Goal: Information Seeking & Learning: Compare options

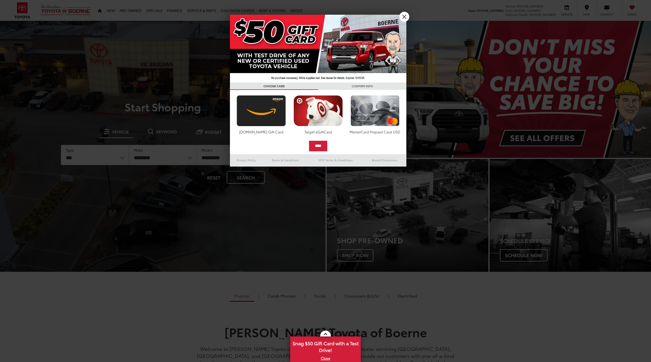
click at [121, 156] on div at bounding box center [325, 181] width 651 height 362
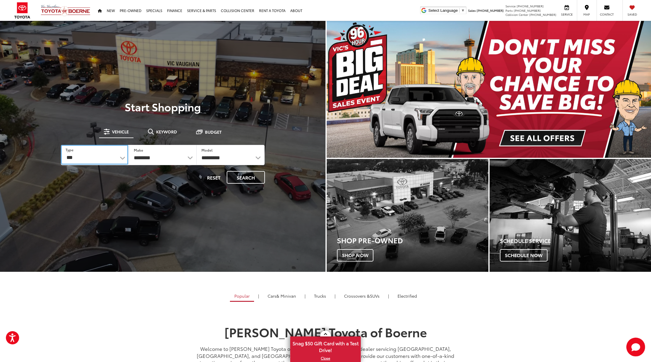
select select "******"
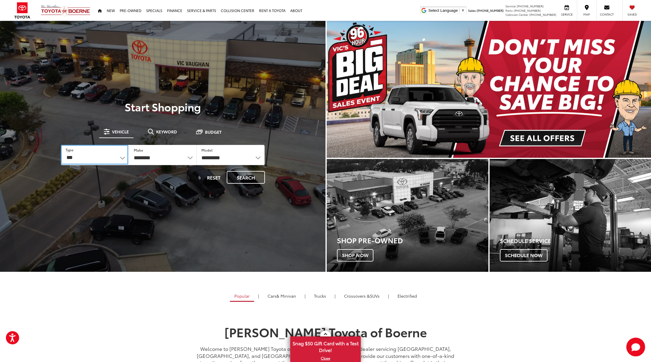
select select "******"
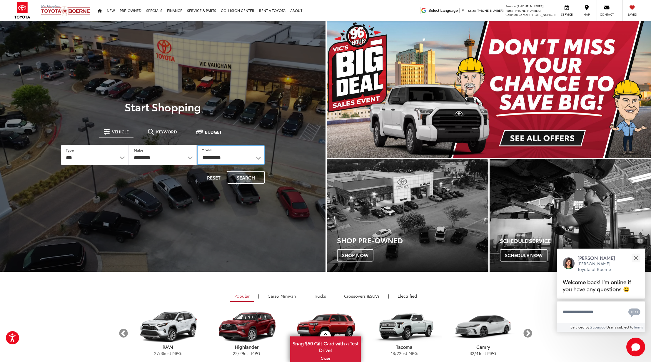
select select "*****"
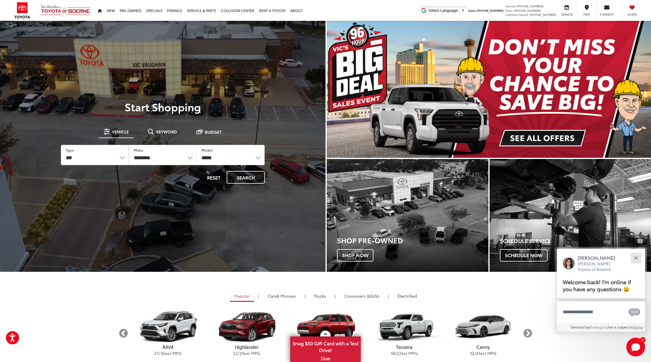
click at [637, 259] on div "Close" at bounding box center [636, 258] width 4 height 4
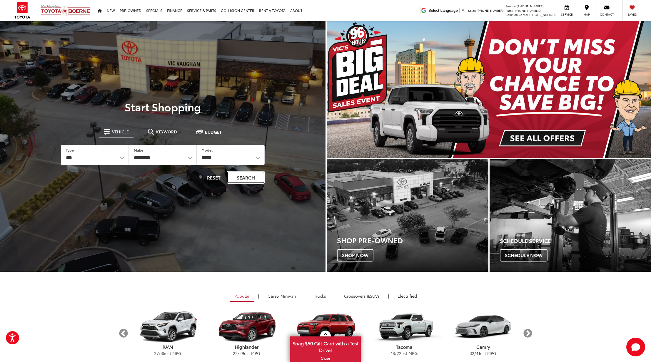
click at [251, 176] on button "Search" at bounding box center [246, 177] width 38 height 13
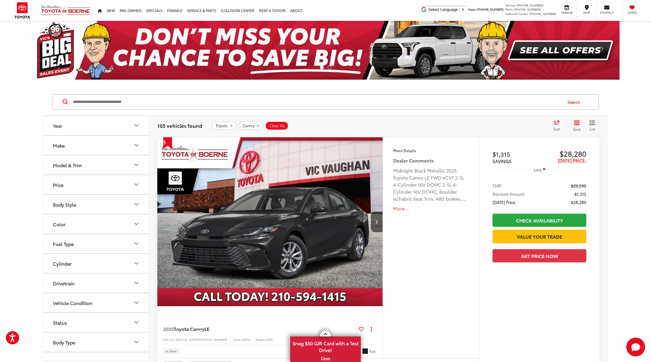
click at [557, 123] on icon "Select sort value" at bounding box center [557, 122] width 6 height 4
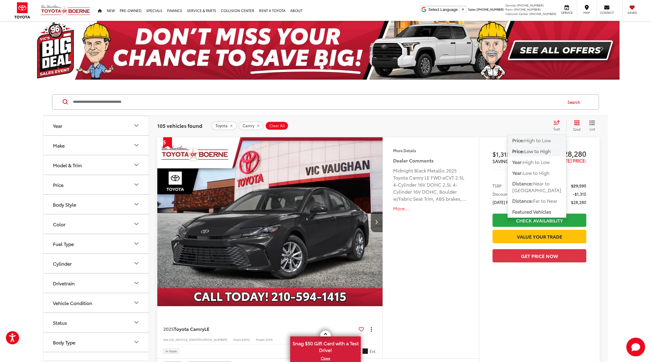
click at [543, 139] on span "High to Low" at bounding box center [538, 140] width 26 height 7
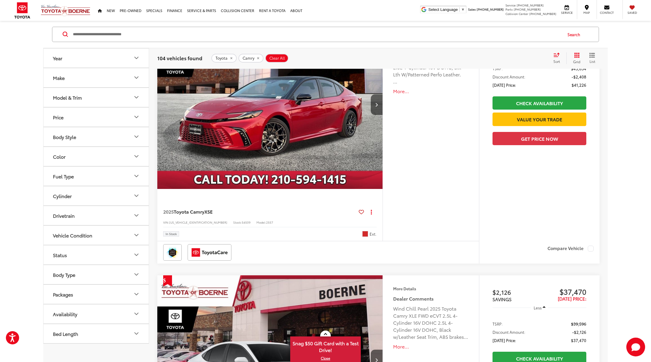
scroll to position [78, 0]
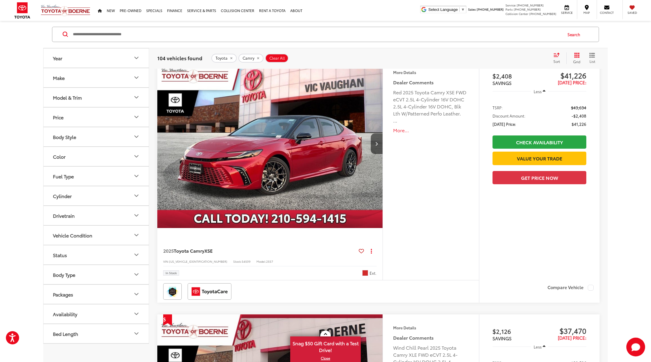
click at [334, 163] on img "2025 Toyota Camry XSE 0" at bounding box center [270, 144] width 226 height 170
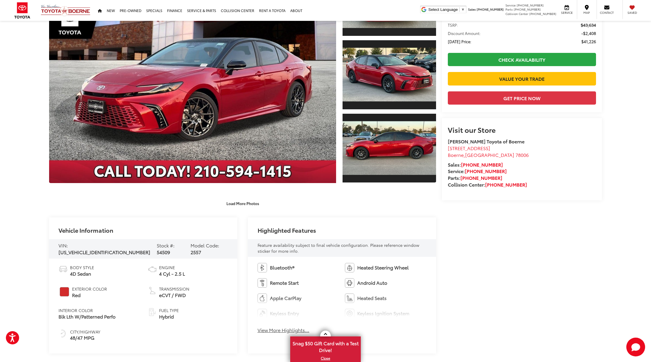
scroll to position [157, 0]
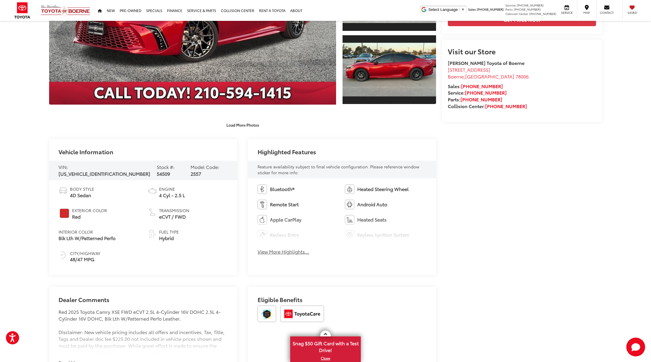
click at [285, 252] on button "View More Highlights..." at bounding box center [284, 252] width 52 height 7
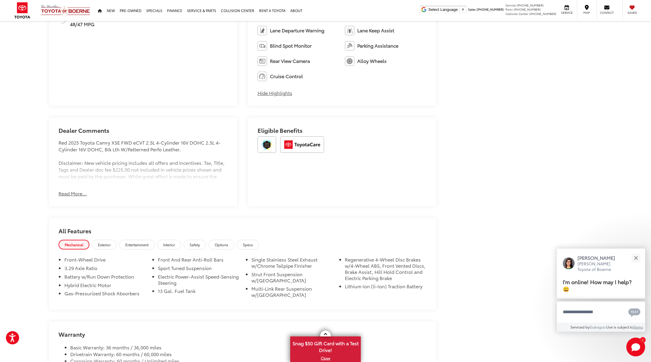
scroll to position [510, 0]
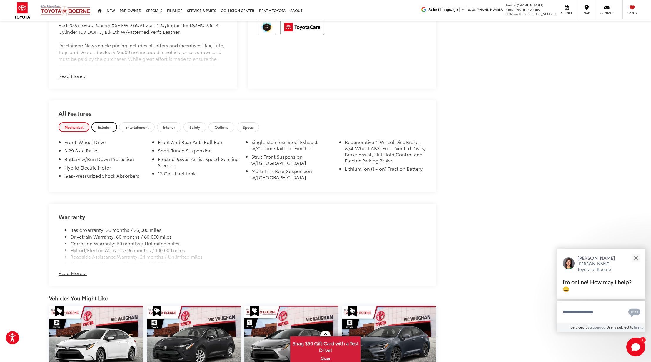
click at [102, 126] on span "Exterior" at bounding box center [104, 127] width 13 height 5
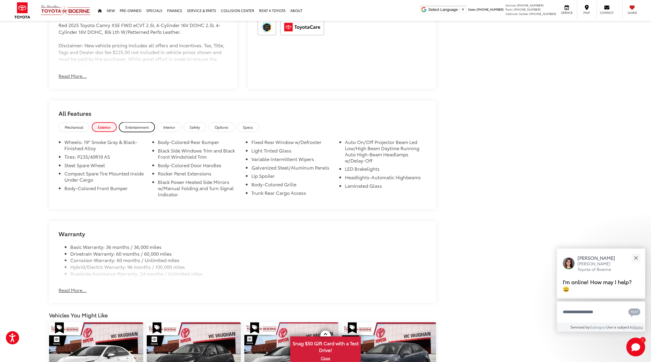
click at [143, 126] on span "Entertainment" at bounding box center [136, 127] width 23 height 5
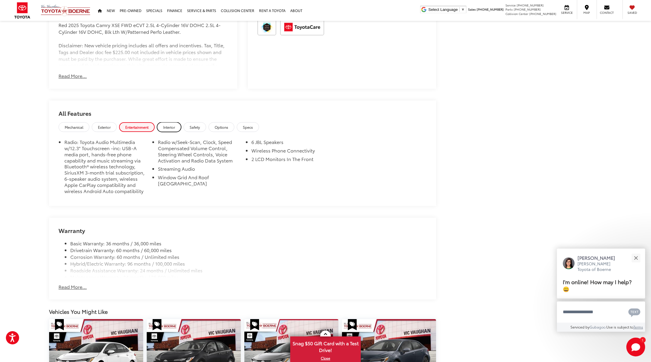
click at [174, 128] on span "Interior" at bounding box center [169, 127] width 12 height 5
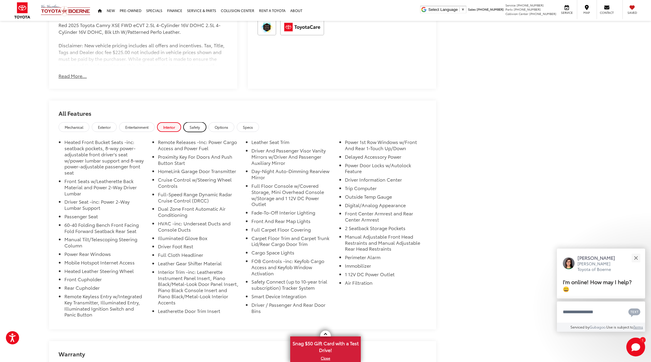
click at [194, 127] on span "Safety" at bounding box center [195, 127] width 10 height 5
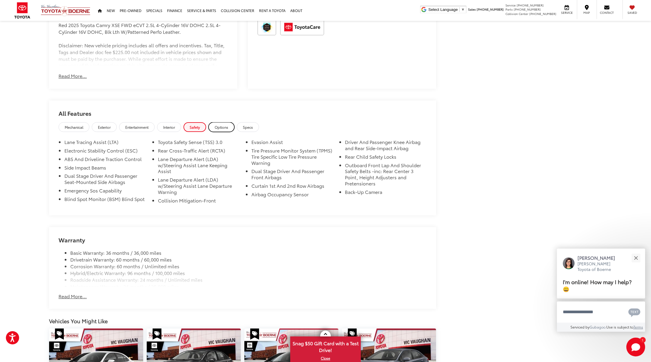
click at [224, 127] on span "Options" at bounding box center [222, 127] width 14 height 5
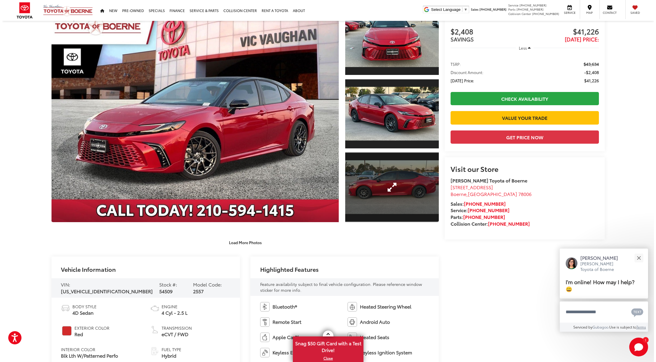
scroll to position [0, 0]
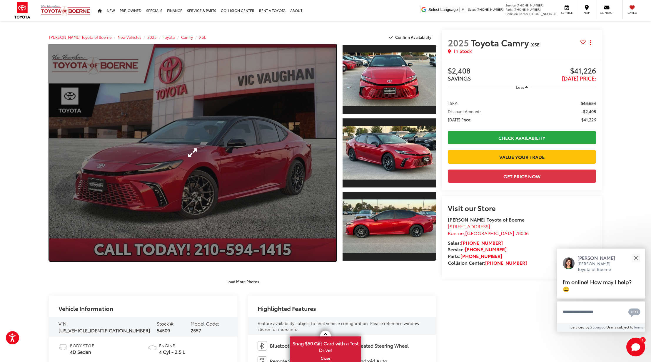
click at [274, 119] on link "Expand Photo 0" at bounding box center [192, 152] width 287 height 217
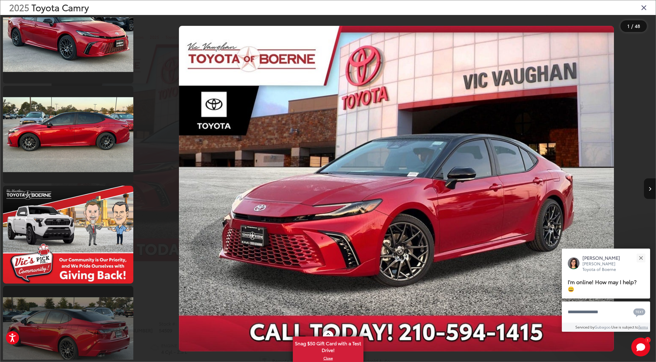
scroll to position [392, 0]
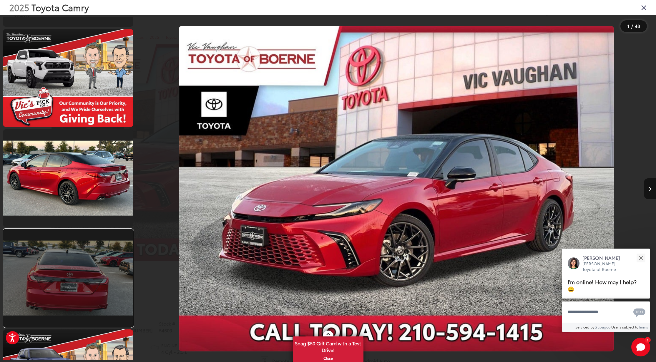
click at [89, 257] on link at bounding box center [68, 278] width 130 height 98
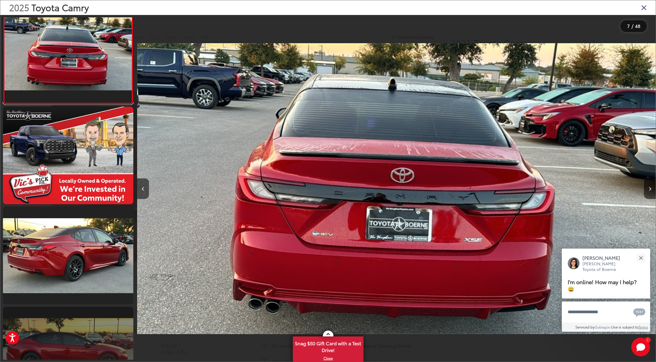
scroll to position [733, 0]
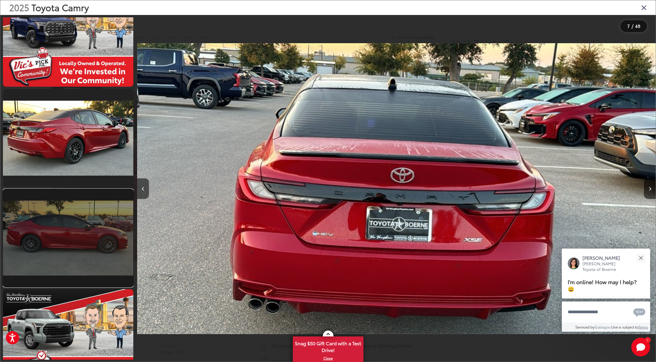
click at [84, 233] on link at bounding box center [68, 238] width 130 height 98
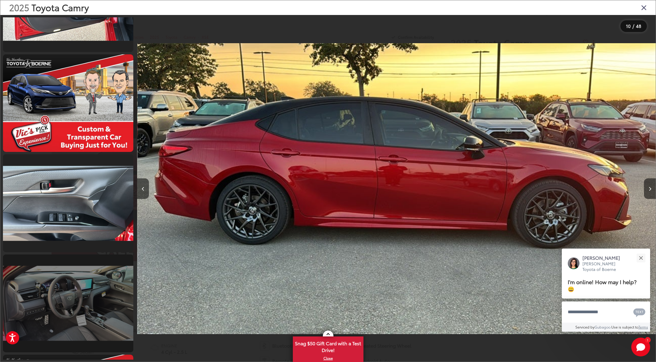
scroll to position [1308, 0]
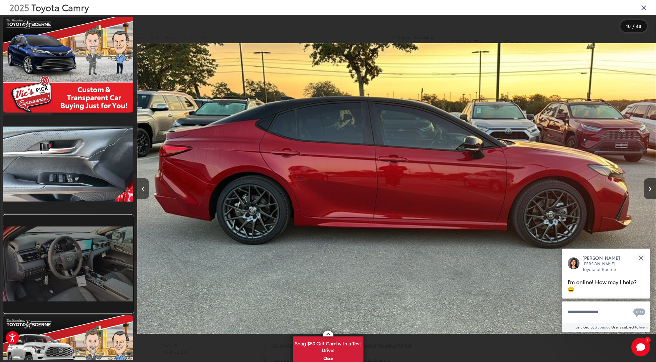
click at [87, 247] on link at bounding box center [68, 264] width 130 height 98
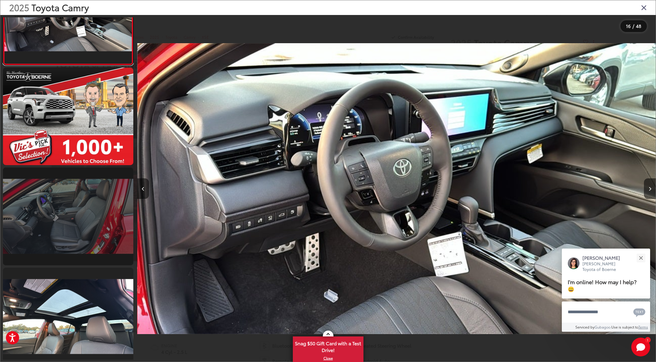
scroll to position [1674, 0]
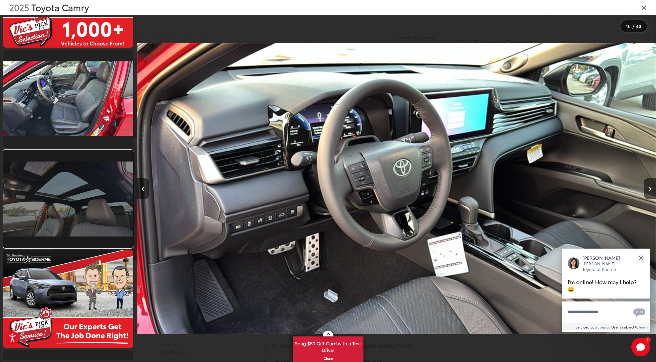
click at [90, 204] on link at bounding box center [68, 199] width 130 height 98
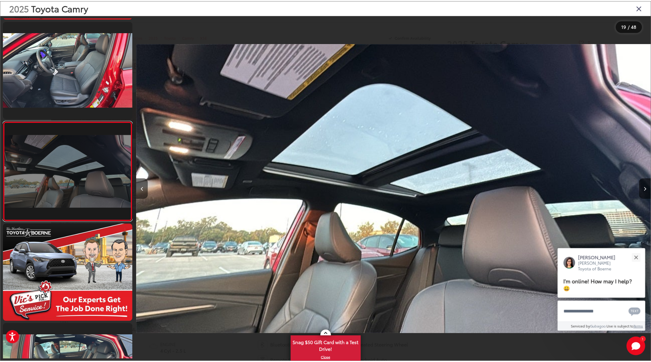
scroll to position [1700, 0]
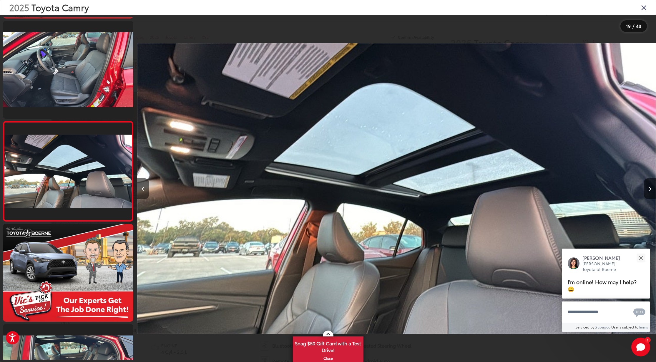
click at [646, 6] on icon "Close gallery" at bounding box center [644, 8] width 6 height 8
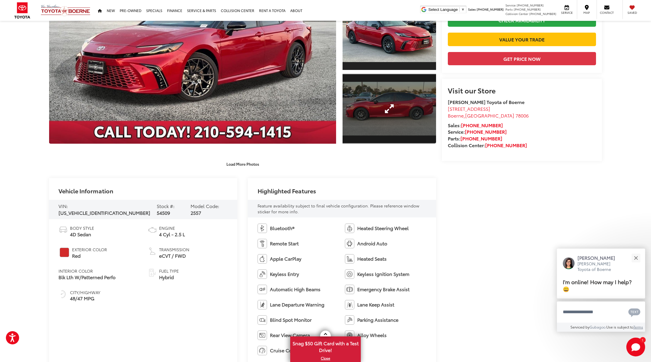
scroll to position [39, 0]
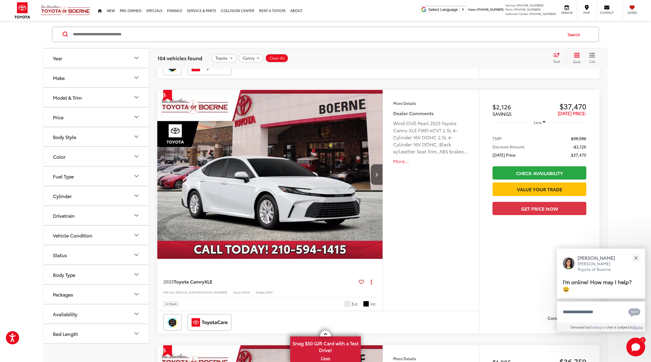
scroll to position [381, 0]
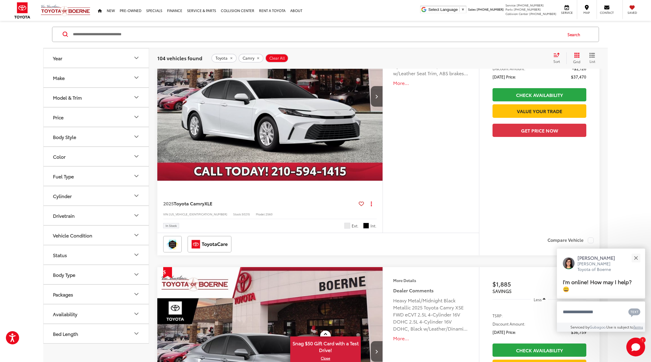
click at [401, 82] on button "More..." at bounding box center [431, 83] width 76 height 7
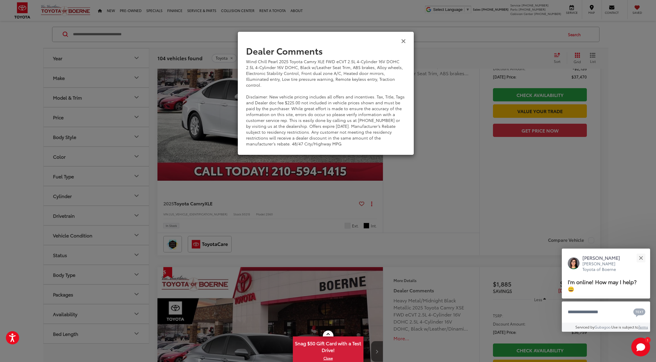
click at [404, 41] on icon "Close" at bounding box center [403, 41] width 5 height 6
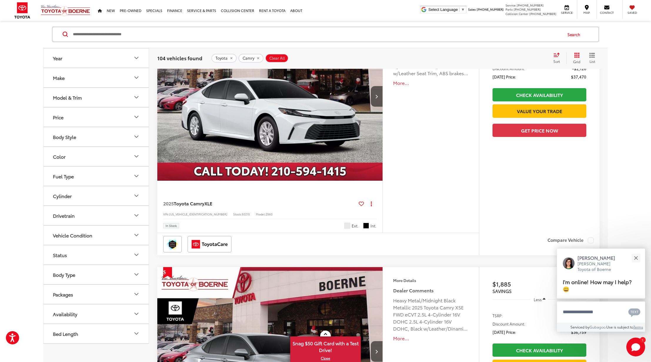
click at [289, 136] on img "2025 Toyota Camry XLE 0" at bounding box center [270, 97] width 226 height 170
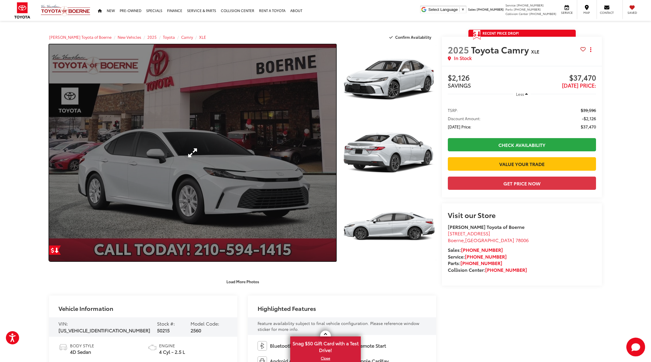
click at [269, 152] on link "Expand Photo 0" at bounding box center [192, 152] width 287 height 217
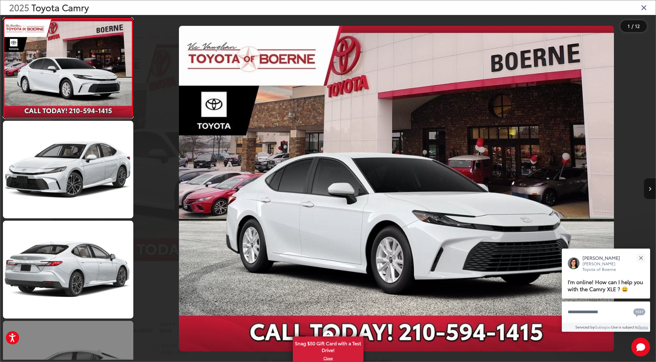
scroll to position [314, 0]
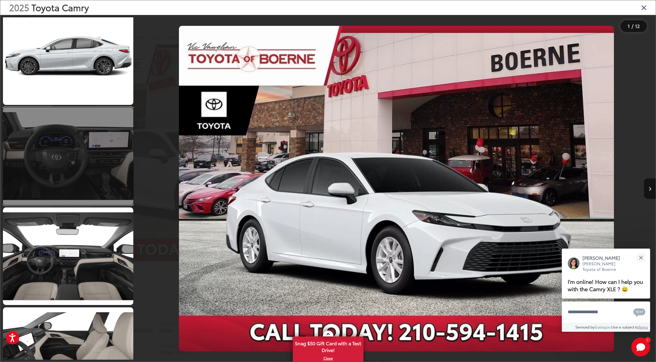
click at [90, 151] on link at bounding box center [68, 156] width 130 height 98
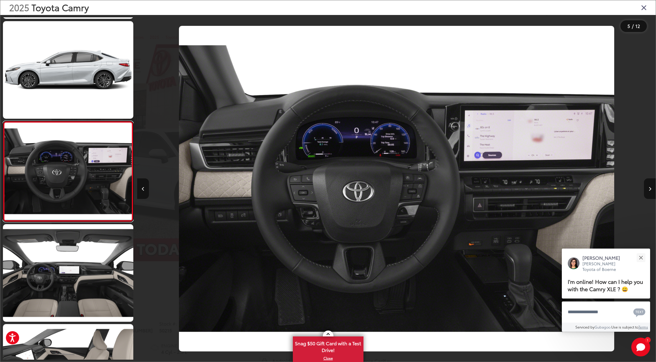
scroll to position [297, 0]
click at [639, 257] on div "Close" at bounding box center [641, 258] width 4 height 4
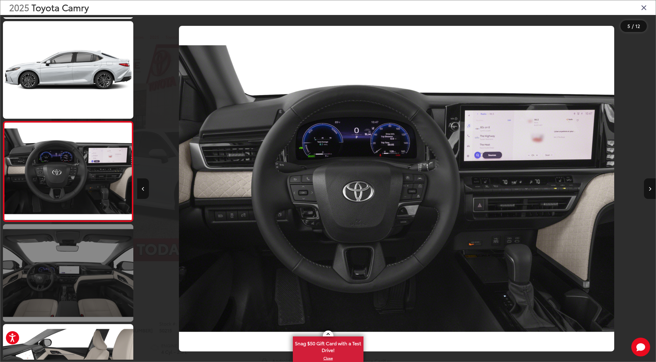
scroll to position [375, 0]
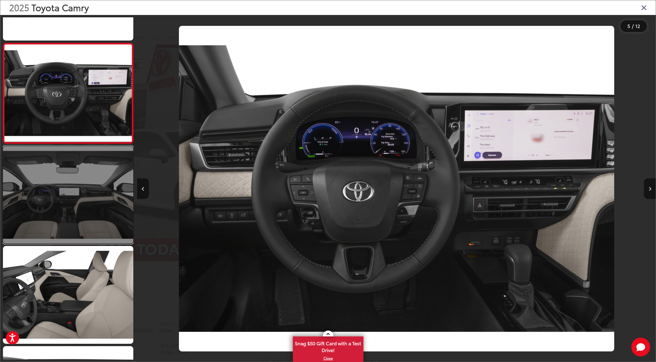
click at [89, 168] on link at bounding box center [68, 195] width 130 height 98
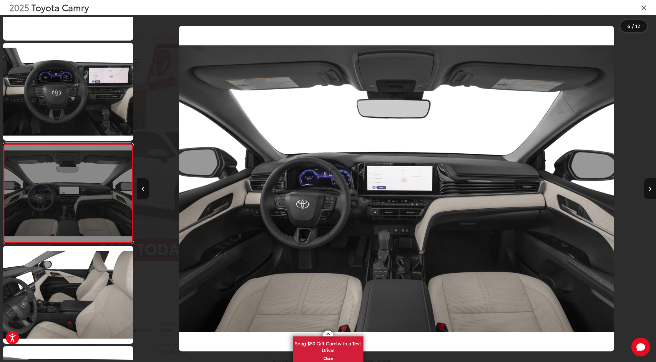
scroll to position [398, 0]
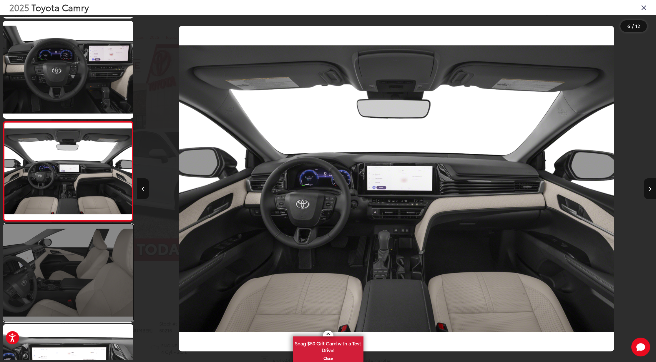
click at [93, 259] on link at bounding box center [68, 273] width 130 height 98
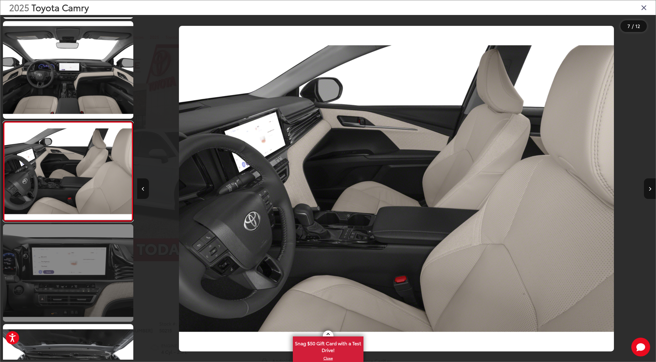
scroll to position [576, 0]
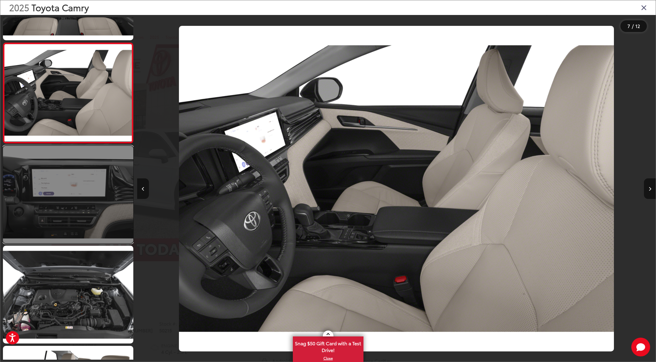
click at [91, 198] on link at bounding box center [68, 195] width 130 height 98
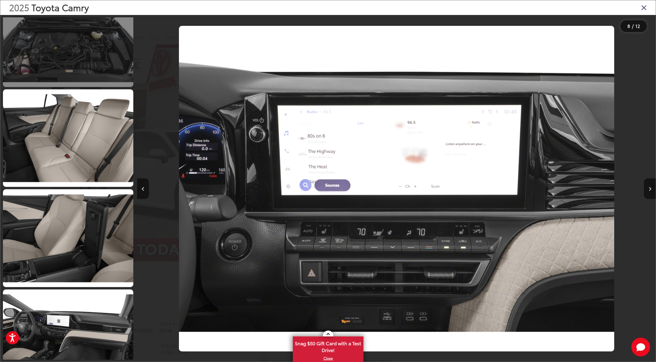
scroll to position [860, 0]
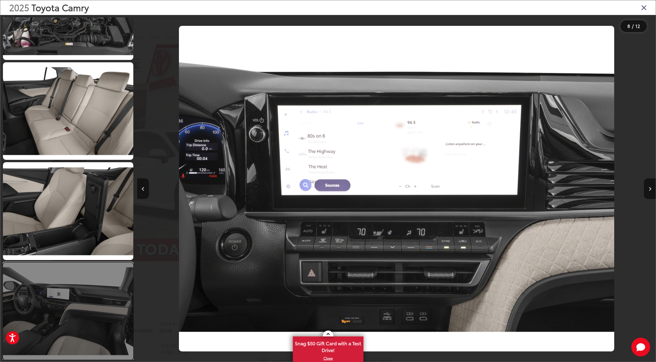
click at [88, 300] on link at bounding box center [68, 312] width 130 height 98
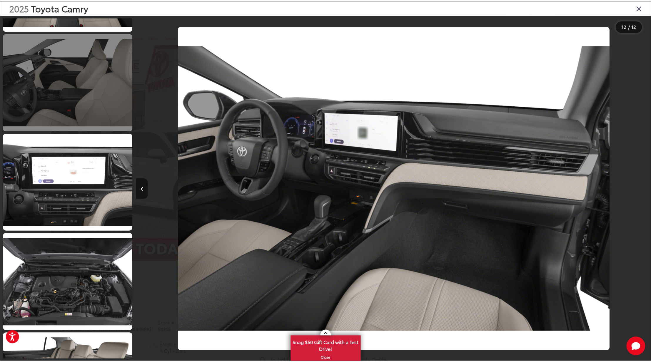
scroll to position [389, 0]
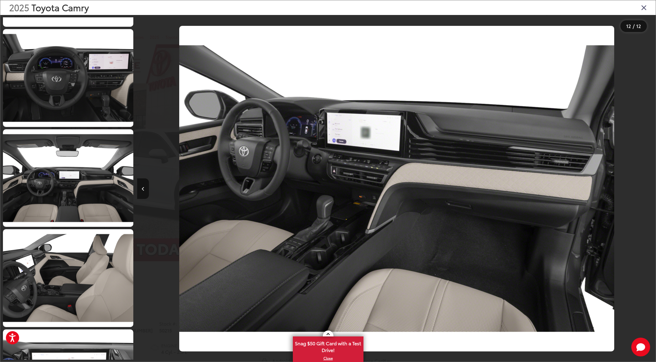
click at [645, 6] on icon "Close gallery" at bounding box center [644, 8] width 6 height 8
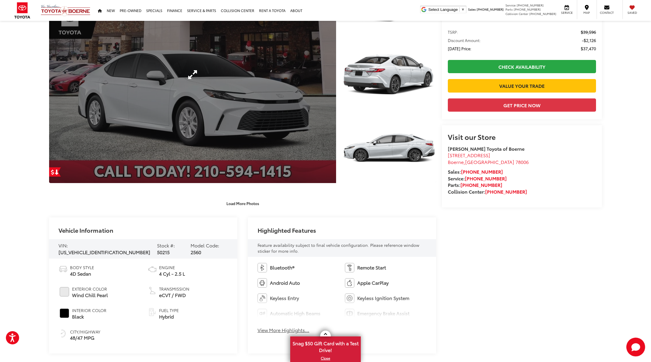
scroll to position [196, 0]
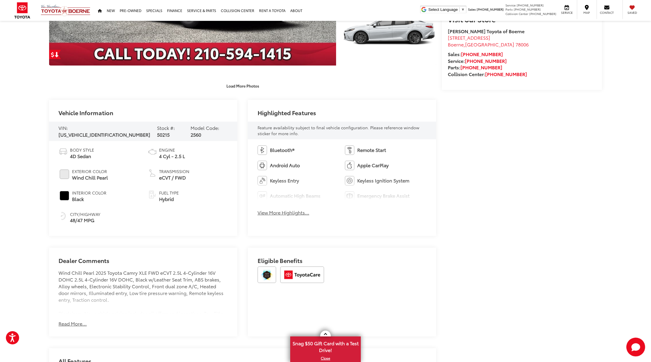
click at [285, 213] on button "View More Highlights..." at bounding box center [284, 212] width 52 height 7
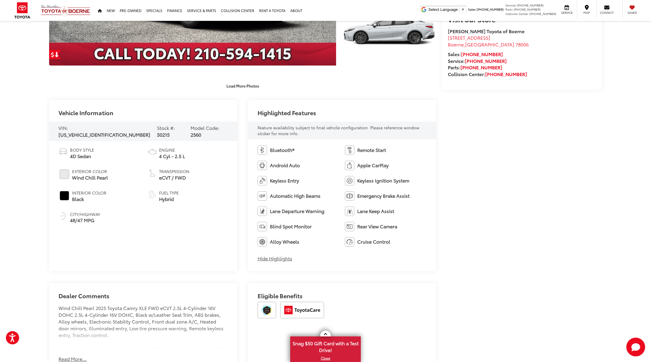
scroll to position [314, 0]
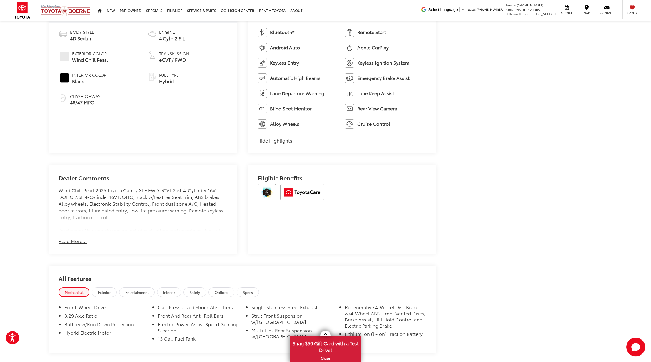
click at [74, 240] on button "Read More..." at bounding box center [73, 241] width 28 height 7
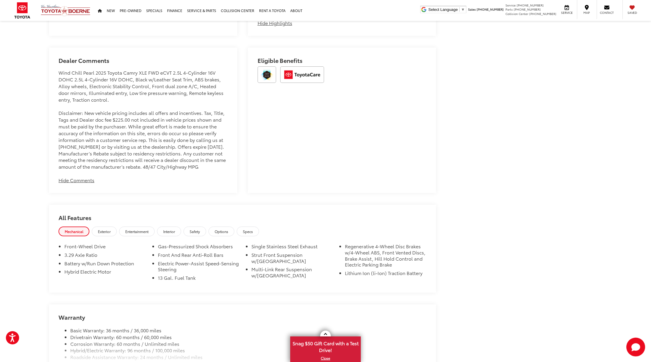
scroll to position [471, 0]
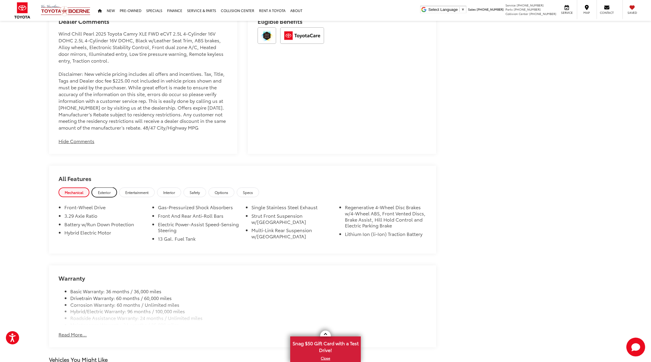
click at [106, 195] on span "Exterior" at bounding box center [104, 192] width 13 height 5
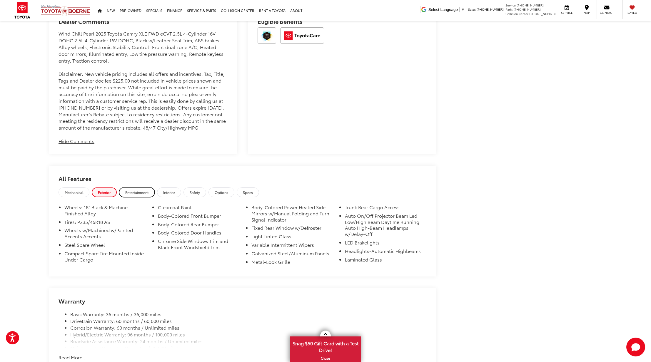
click at [139, 195] on span "Entertainment" at bounding box center [136, 192] width 23 height 5
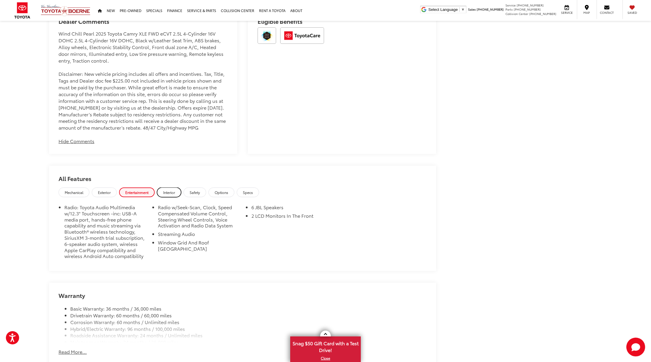
click at [170, 195] on span "Interior" at bounding box center [169, 192] width 12 height 5
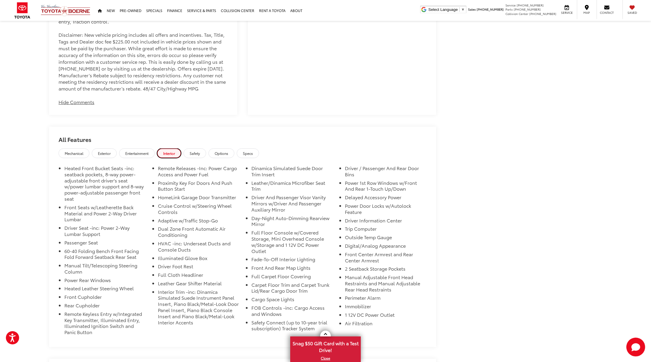
scroll to position [549, 0]
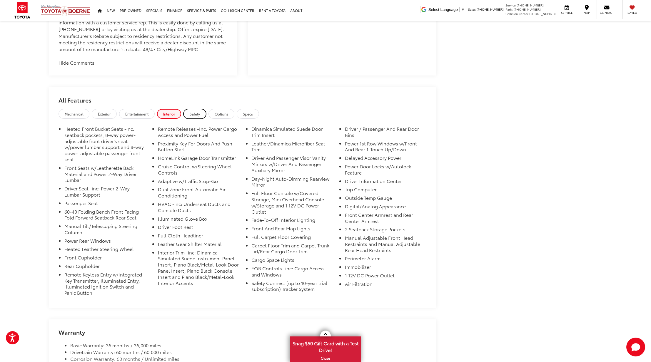
click at [195, 117] on span "Safety" at bounding box center [195, 114] width 10 height 5
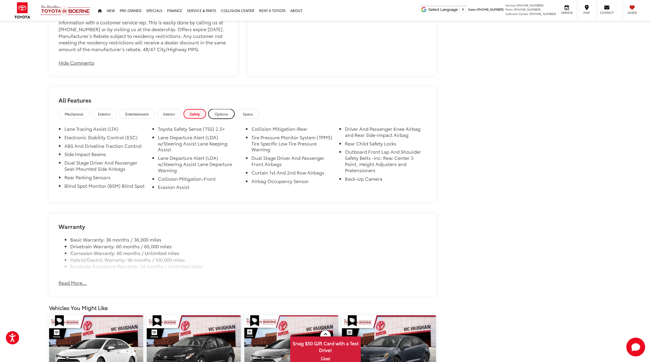
click at [222, 117] on span "Options" at bounding box center [222, 114] width 14 height 5
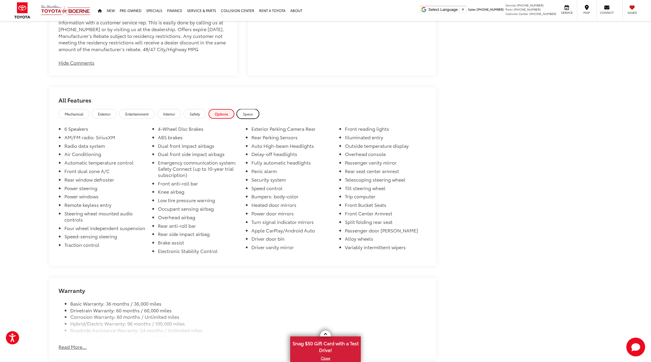
click at [246, 117] on span "Specs" at bounding box center [248, 114] width 10 height 5
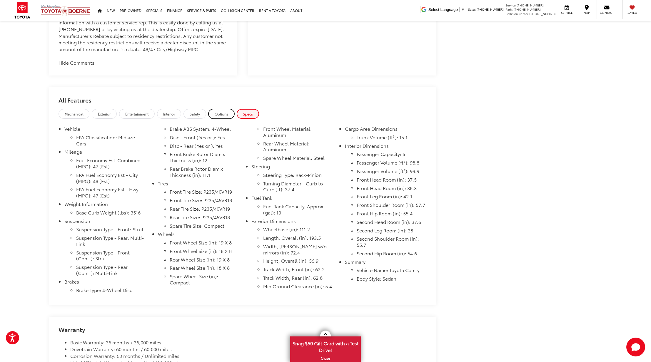
click at [224, 117] on span "Options" at bounding box center [222, 114] width 14 height 5
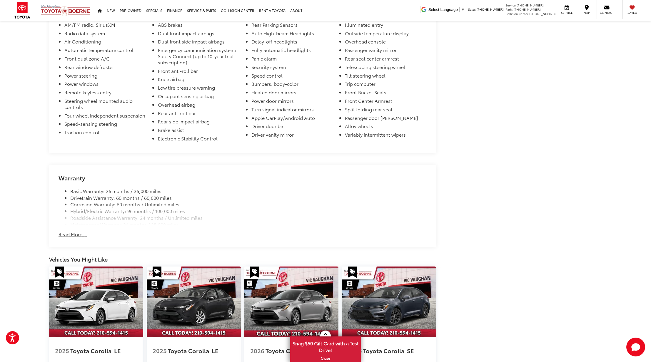
scroll to position [583, 0]
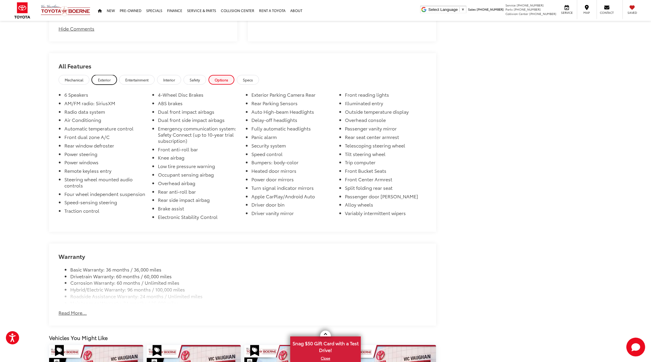
click at [103, 82] on span "Exterior" at bounding box center [104, 79] width 13 height 5
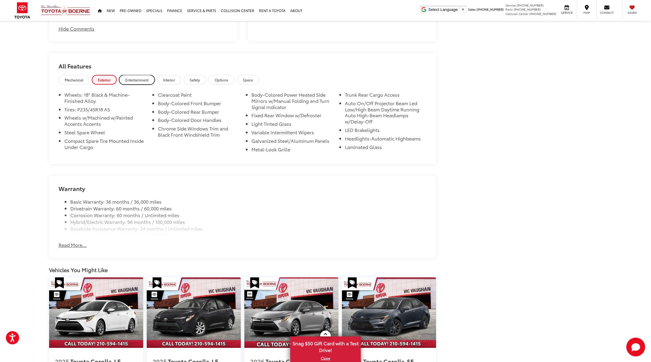
click at [136, 82] on span "Entertainment" at bounding box center [136, 79] width 23 height 5
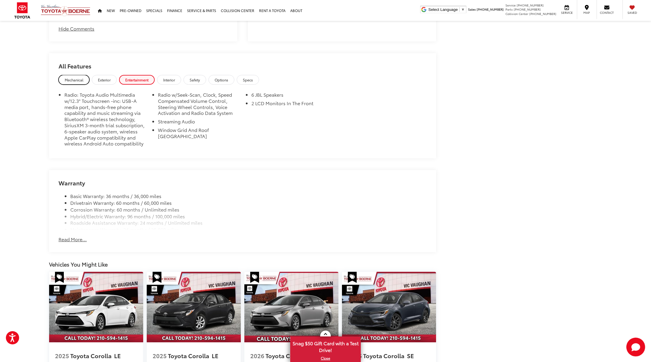
click at [71, 82] on span "Mechanical" at bounding box center [74, 79] width 19 height 5
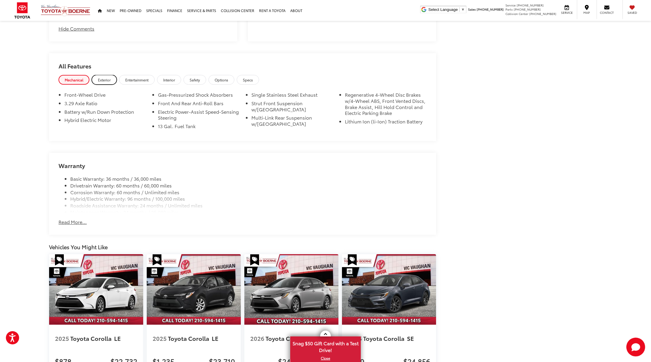
click at [104, 82] on span "Exterior" at bounding box center [104, 79] width 13 height 5
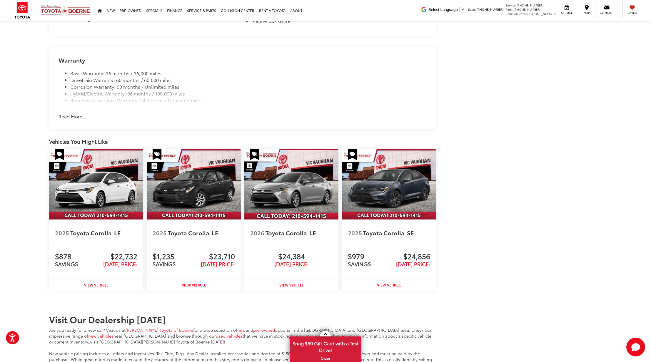
scroll to position [594, 0]
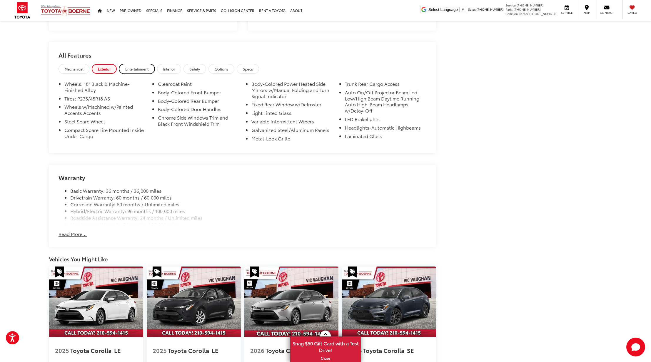
click at [131, 71] on span "Entertainment" at bounding box center [136, 68] width 23 height 5
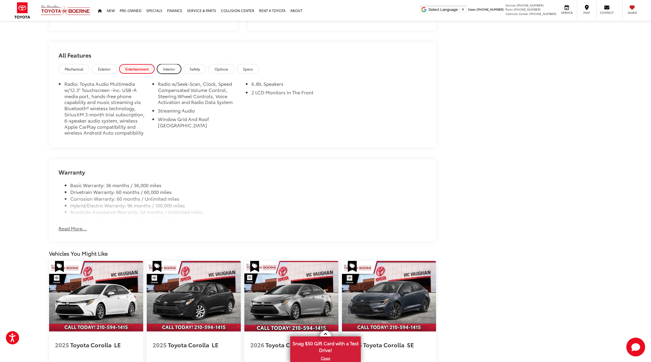
click at [172, 71] on span "Interior" at bounding box center [169, 68] width 12 height 5
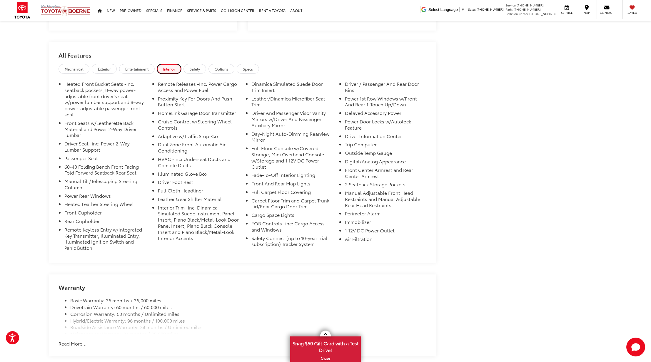
scroll to position [516, 0]
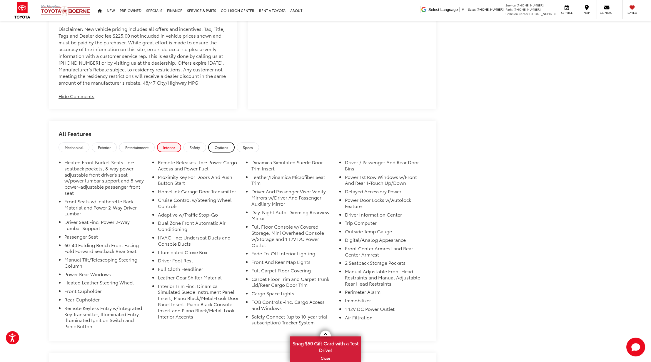
click at [223, 150] on span "Options" at bounding box center [222, 147] width 14 height 5
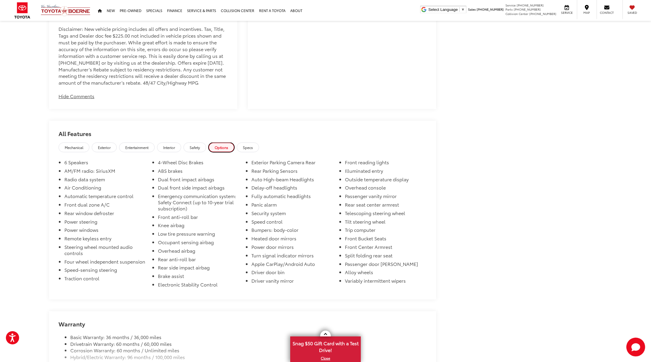
scroll to position [438, 0]
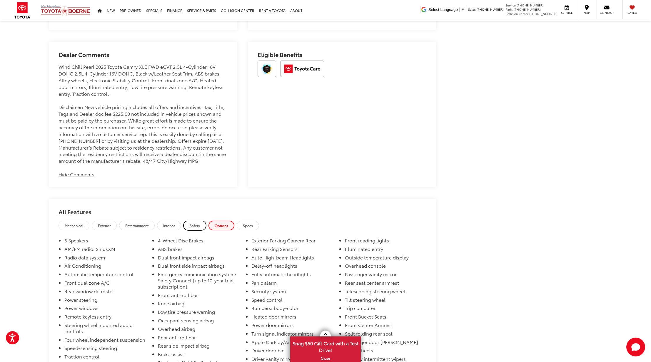
click at [196, 228] on span "Safety" at bounding box center [195, 225] width 10 height 5
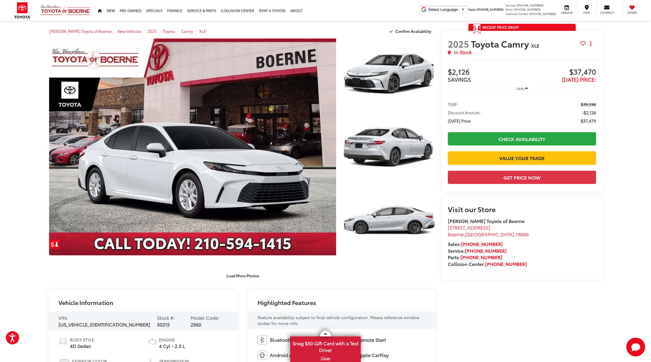
scroll to position [0, 0]
